Goal: Find specific page/section: Find specific page/section

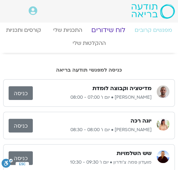
click at [116, 28] on link "לוח שידורים" at bounding box center [108, 30] width 49 height 16
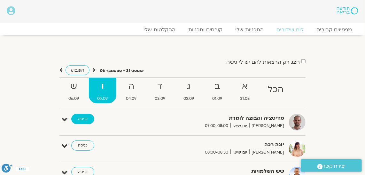
click at [87, 114] on link "כניסה" at bounding box center [82, 119] width 23 height 10
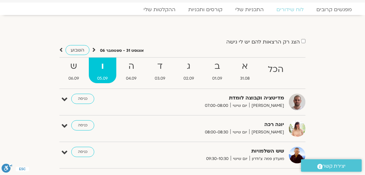
scroll to position [29, 0]
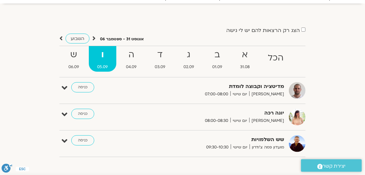
scroll to position [25, 0]
